Goal: Navigation & Orientation: Find specific page/section

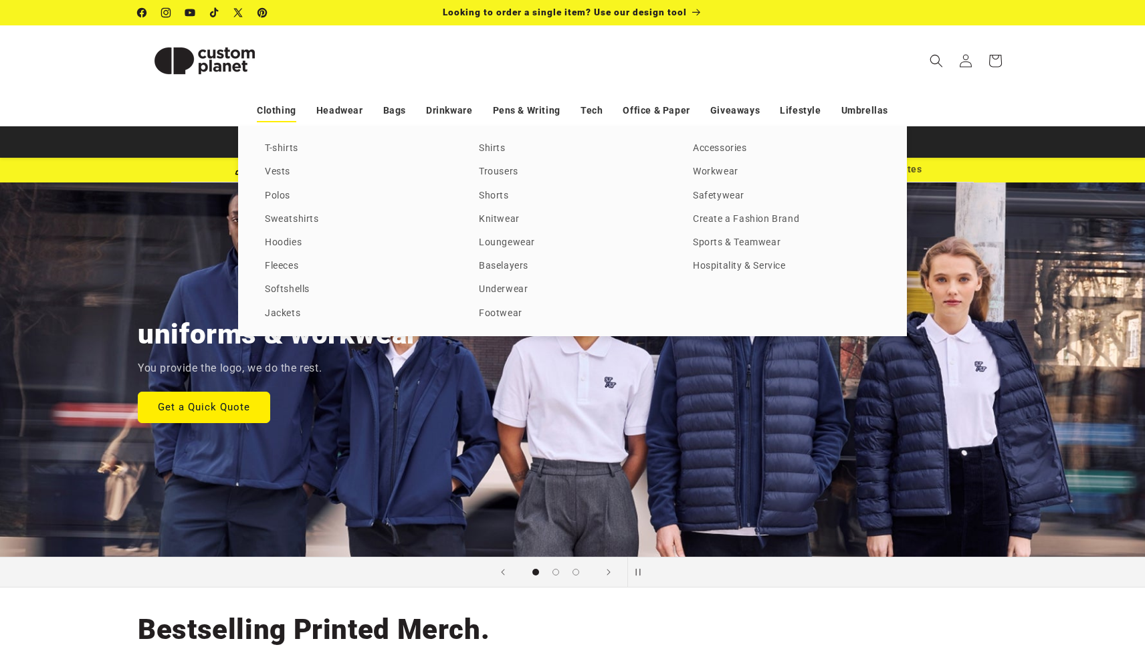
click at [280, 106] on link "Clothing" at bounding box center [276, 110] width 39 height 23
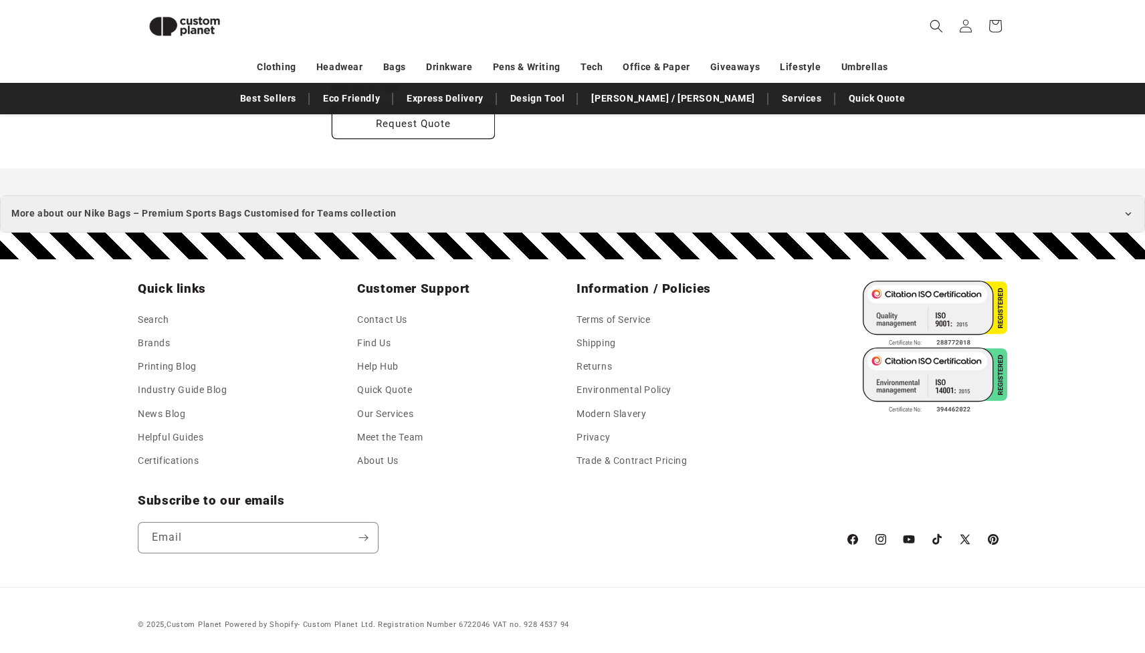
scroll to position [1047, 0]
click at [290, 212] on span "More about our Nike Bags – Premium Sports Bags Customised for Teams collection" at bounding box center [203, 214] width 385 height 17
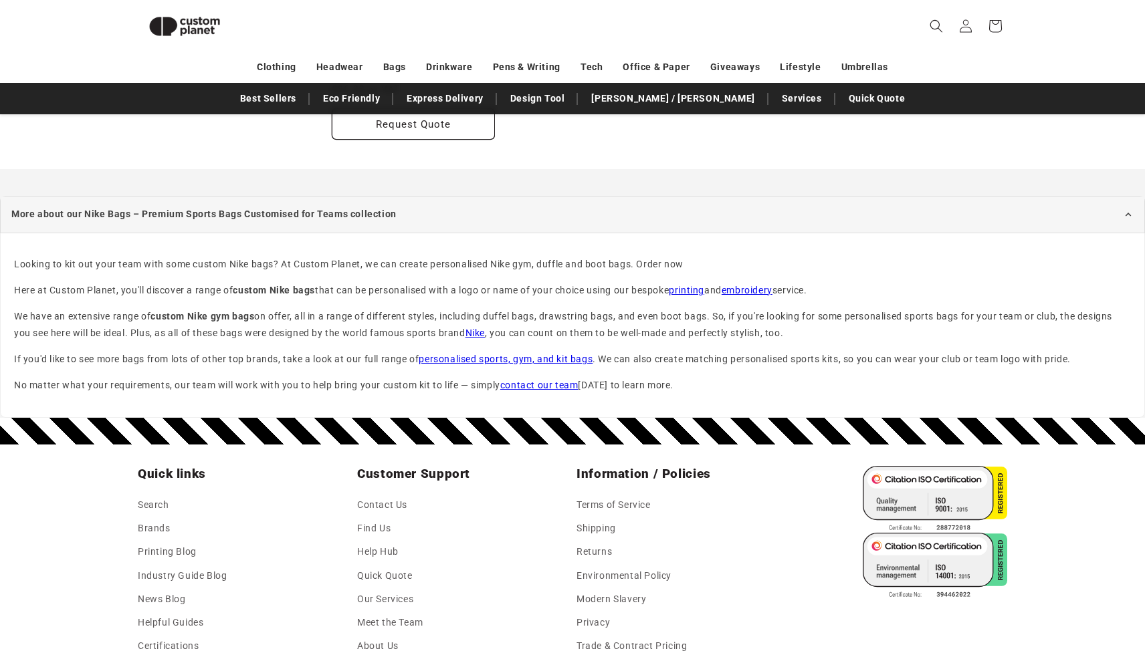
click at [485, 330] on link "Nike" at bounding box center [474, 333] width 19 height 11
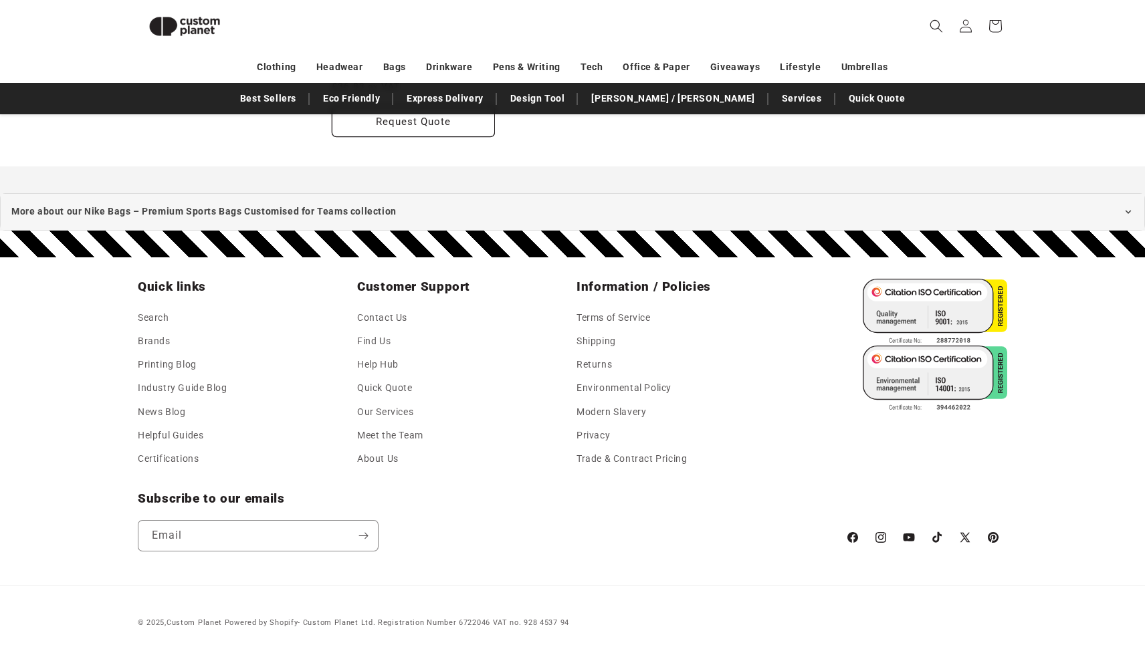
scroll to position [1046, 0]
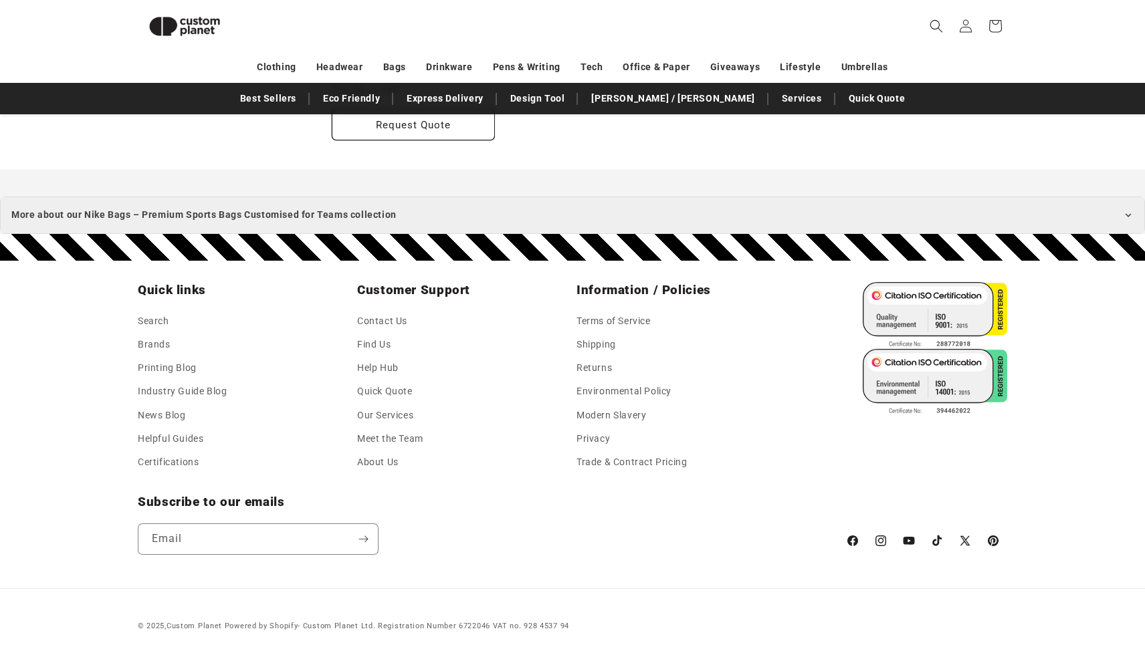
click at [370, 219] on span "More about our Nike Bags – Premium Sports Bags Customised for Teams collection" at bounding box center [203, 215] width 385 height 17
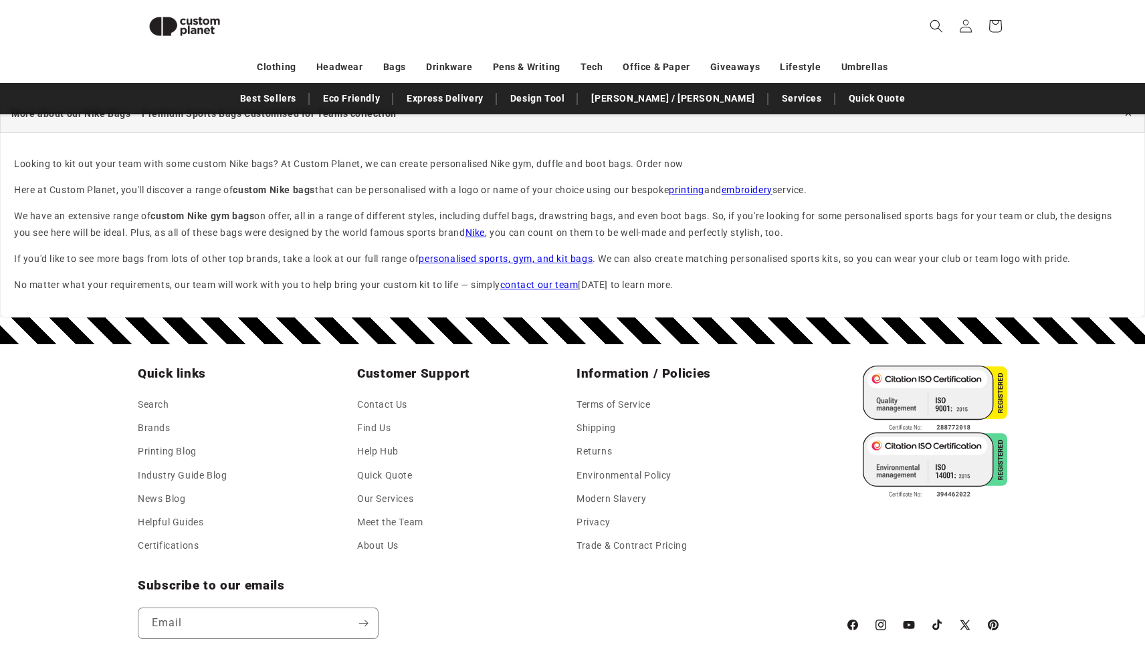
scroll to position [1146, 0]
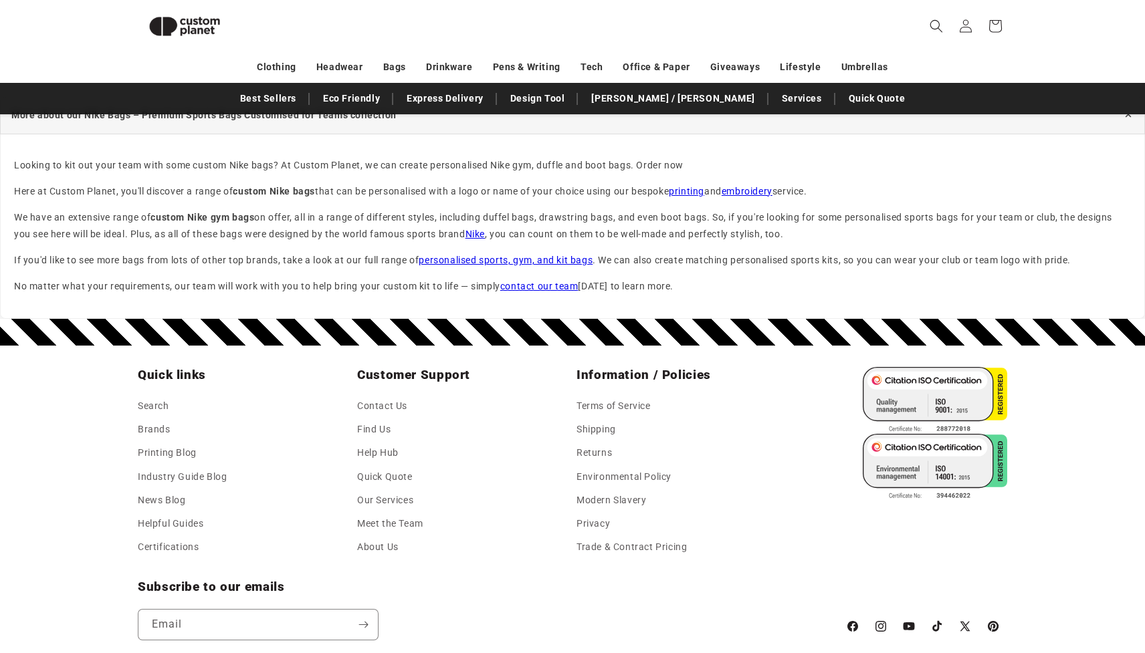
click at [481, 234] on link "Nike" at bounding box center [474, 234] width 19 height 11
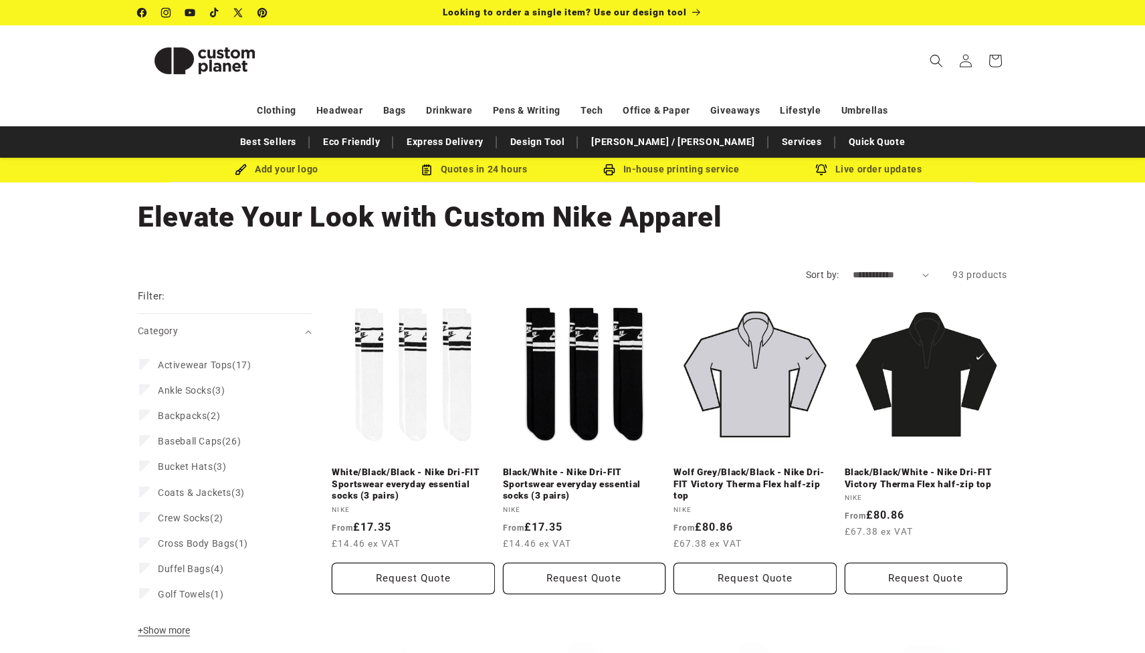
click at [669, 213] on h1 "Collection: Elevate Your Look with Custom Nike Apparel" at bounding box center [572, 217] width 869 height 36
